Goal: Find contact information: Find contact information

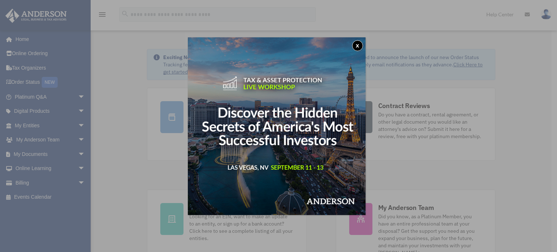
click at [357, 47] on button "x" at bounding box center [357, 45] width 11 height 11
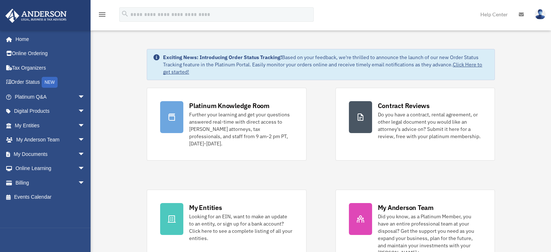
scroll to position [36, 0]
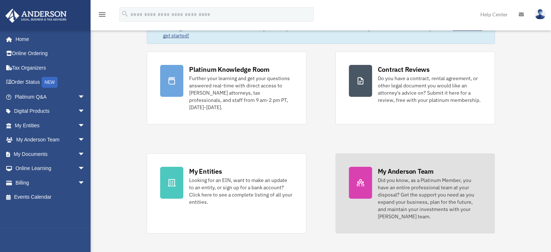
click at [364, 181] on div at bounding box center [360, 183] width 23 height 32
click at [362, 178] on icon at bounding box center [360, 182] width 9 height 9
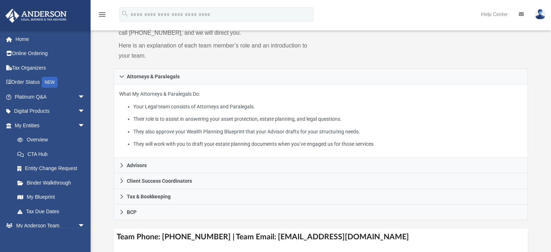
scroll to position [109, 0]
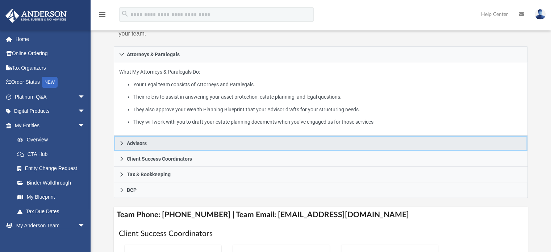
click at [124, 142] on icon at bounding box center [121, 143] width 5 height 5
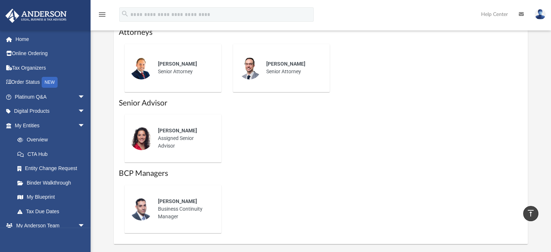
scroll to position [471, 0]
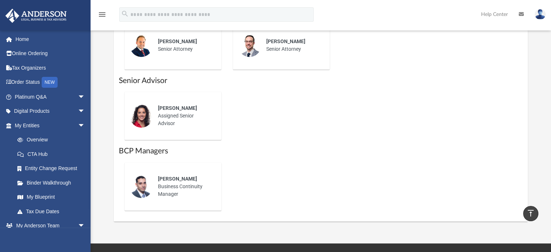
click at [173, 109] on span "Leah Pocoroba" at bounding box center [177, 108] width 39 height 6
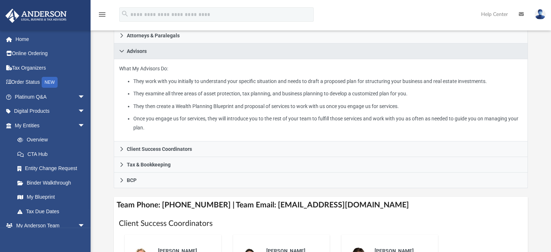
scroll to position [145, 0]
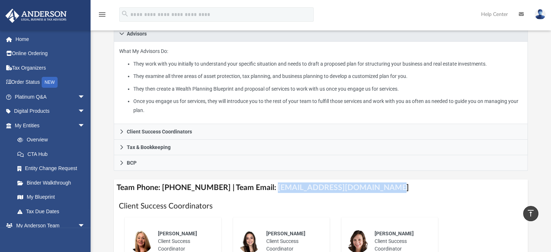
drag, startPoint x: 263, startPoint y: 187, endPoint x: 372, endPoint y: 187, distance: 108.4
click at [372, 187] on h4 "Team Phone: (725) 201-7553 | Team Email: myteam@andersonadvisors.com" at bounding box center [321, 187] width 415 height 16
copy h4 "myteam@andersonadvisors.com"
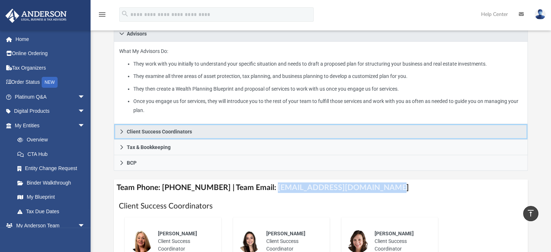
click at [123, 131] on icon at bounding box center [121, 131] width 5 height 5
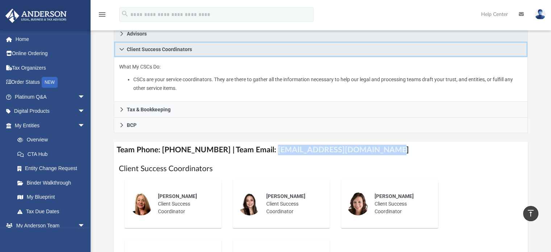
click at [121, 47] on icon at bounding box center [121, 49] width 5 height 5
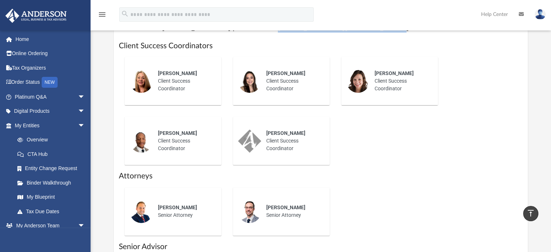
scroll to position [217, 0]
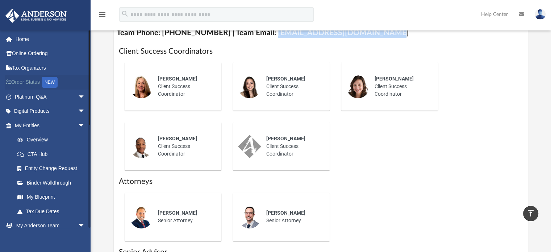
click at [25, 80] on link "Order Status NEW" at bounding box center [50, 82] width 91 height 15
